Goal: Information Seeking & Learning: Learn about a topic

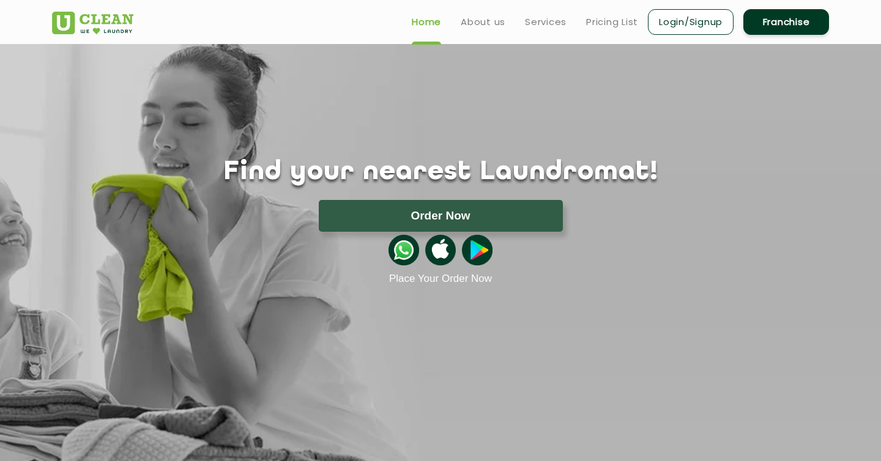
click at [484, 30] on ul "Home About us Services Pricing List Login/Signup Franchise" at bounding box center [615, 21] width 427 height 29
click at [536, 23] on link "Services" at bounding box center [546, 22] width 42 height 15
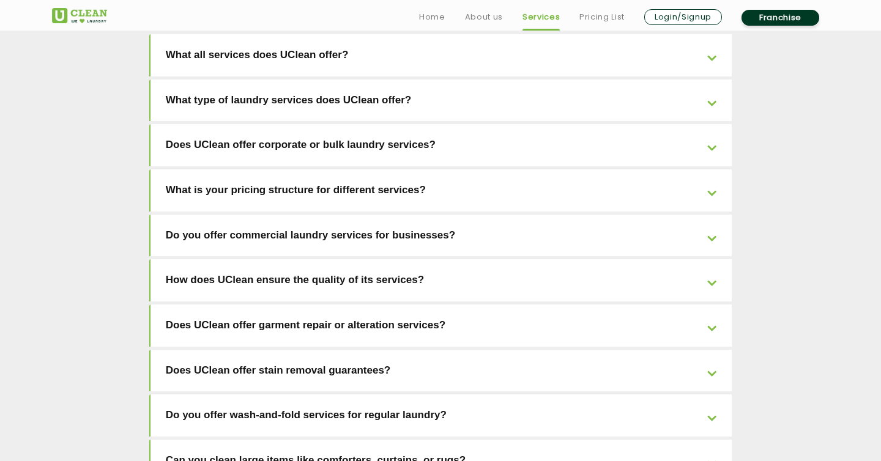
scroll to position [2009, 0]
click at [375, 394] on link "Do you offer wash-and-fold services for regular laundry?" at bounding box center [441, 415] width 582 height 42
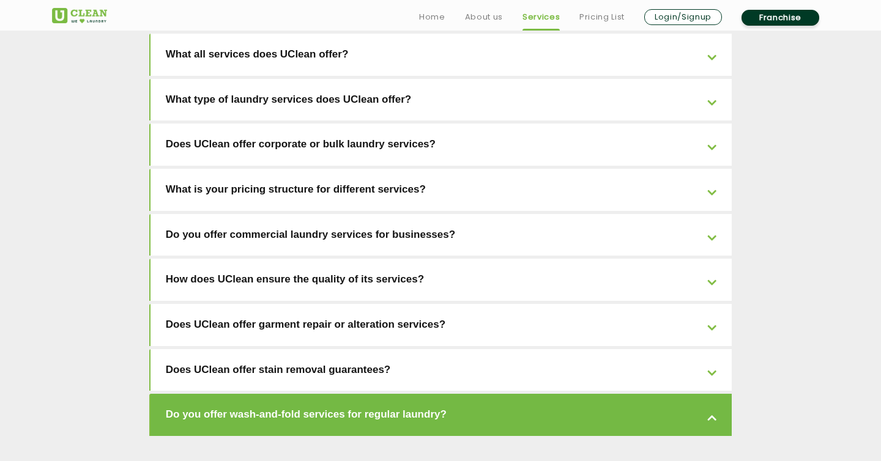
click at [375, 394] on link "Do you offer wash-and-fold services for regular laundry?" at bounding box center [441, 415] width 582 height 42
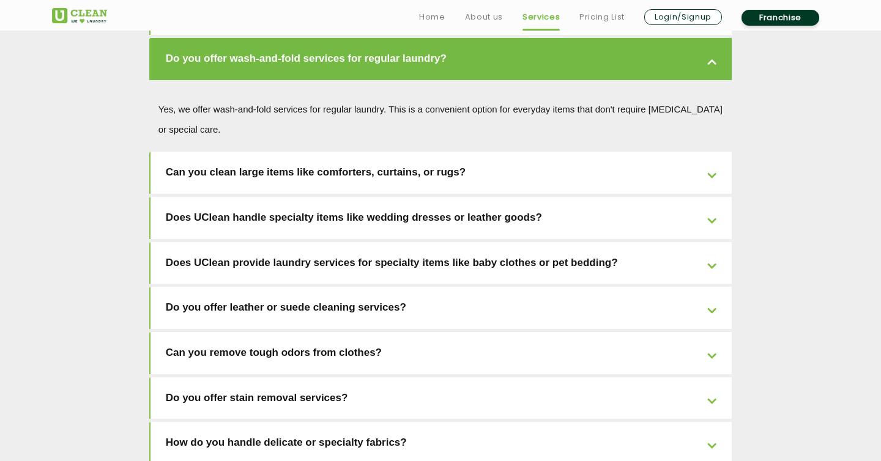
scroll to position [2367, 0]
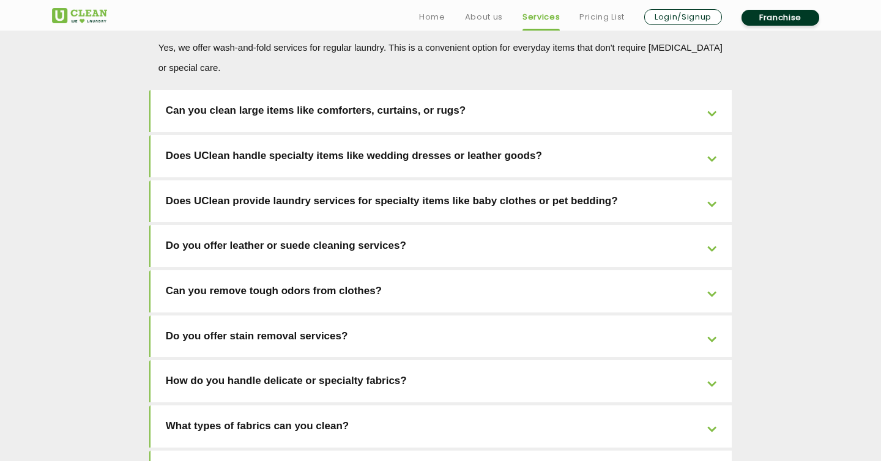
click at [439, 405] on link "What types of fabrics can you clean?" at bounding box center [441, 426] width 582 height 42
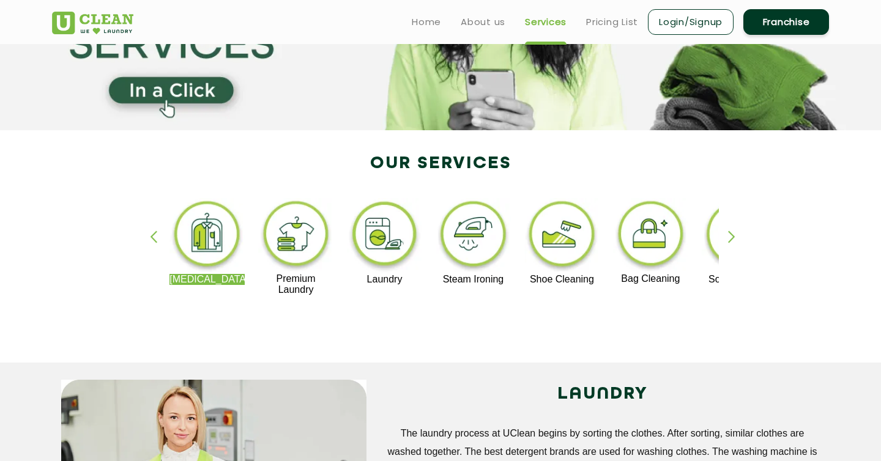
scroll to position [0, 0]
